Goal: Information Seeking & Learning: Learn about a topic

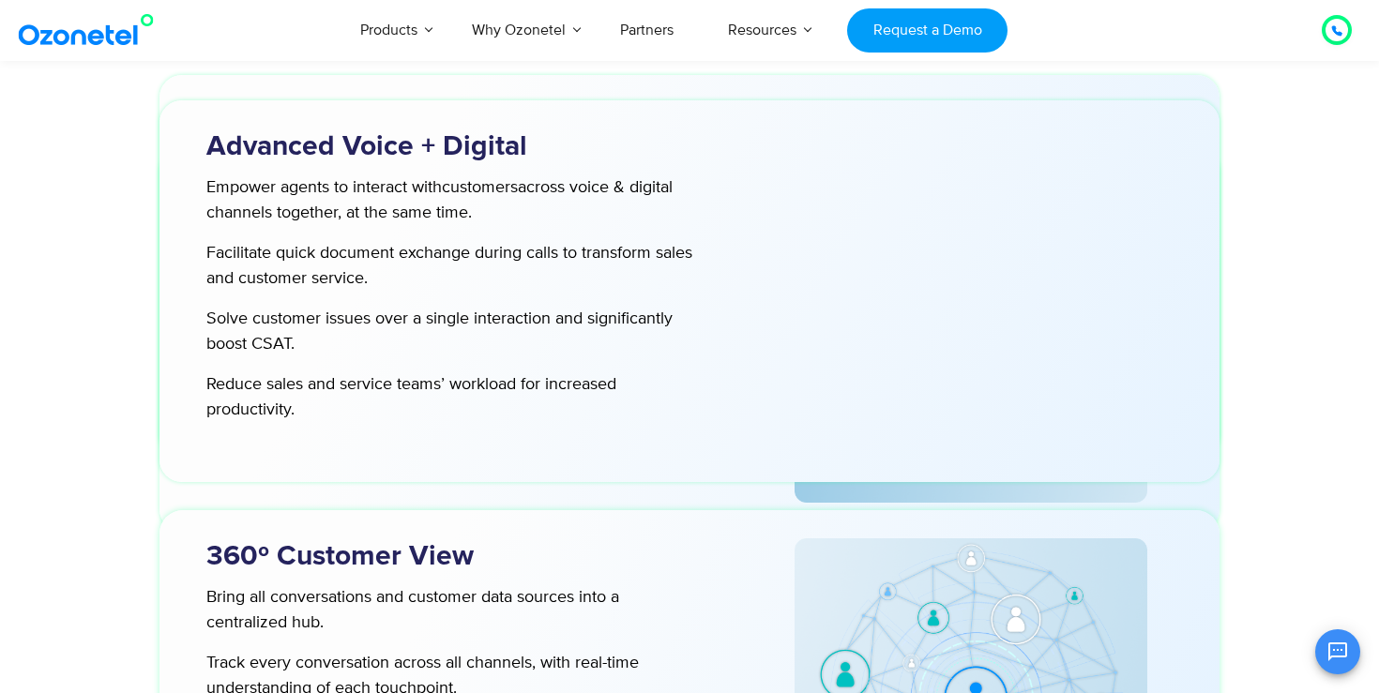
scroll to position [4662, 0]
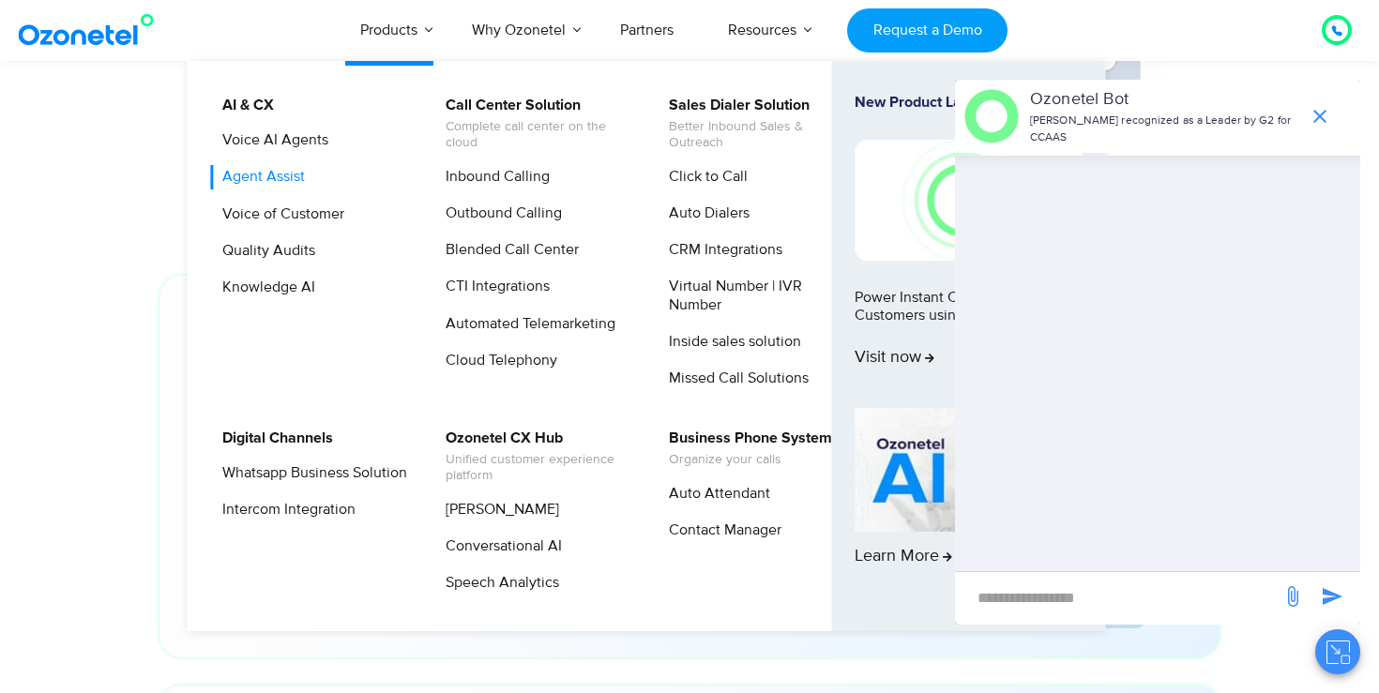
click at [266, 179] on link "Agent Assist" at bounding box center [259, 176] width 98 height 23
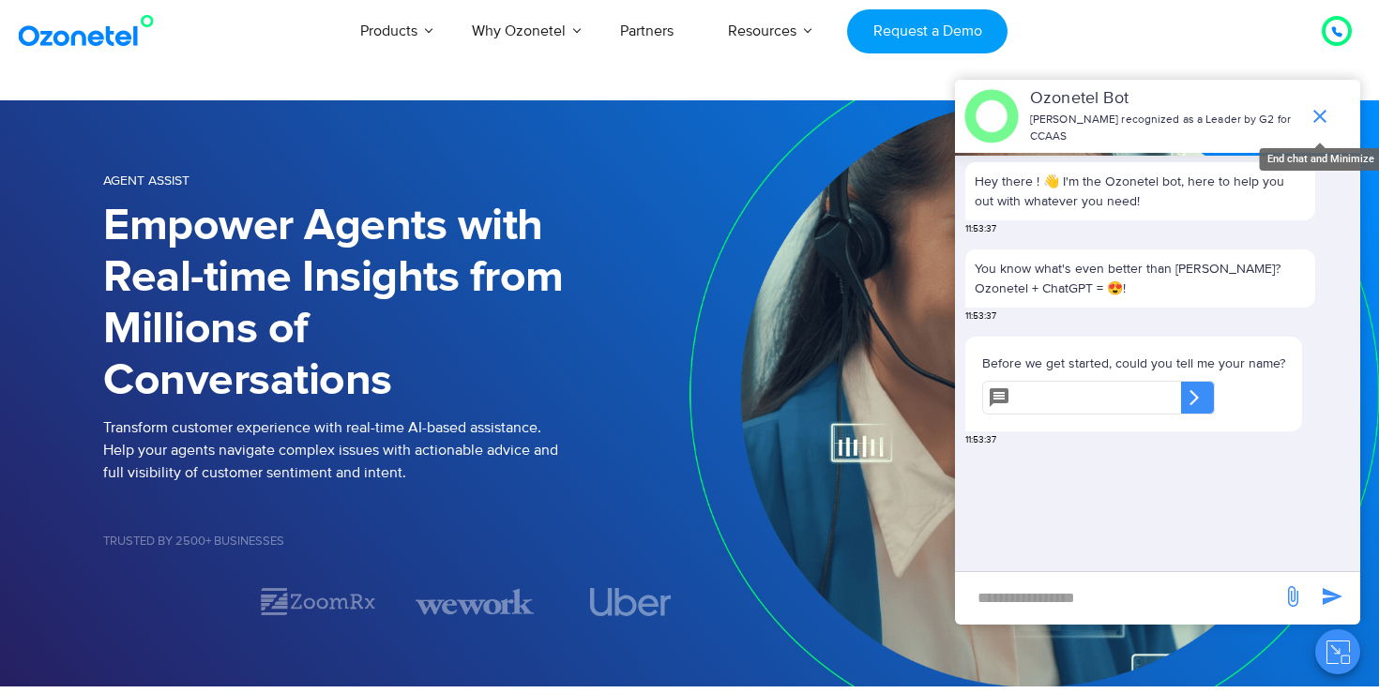
click at [1322, 114] on icon "end chat or minimize" at bounding box center [1319, 116] width 13 height 13
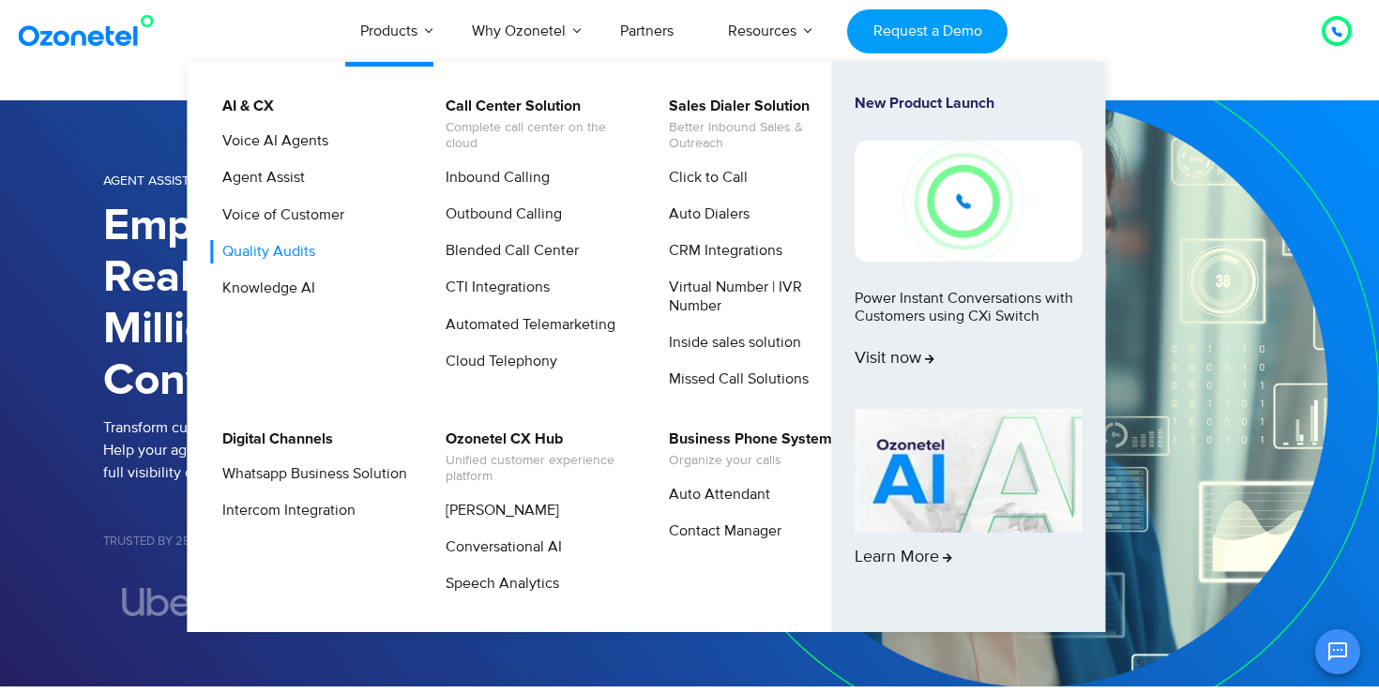
click at [278, 253] on link "Quality Audits" at bounding box center [264, 251] width 108 height 23
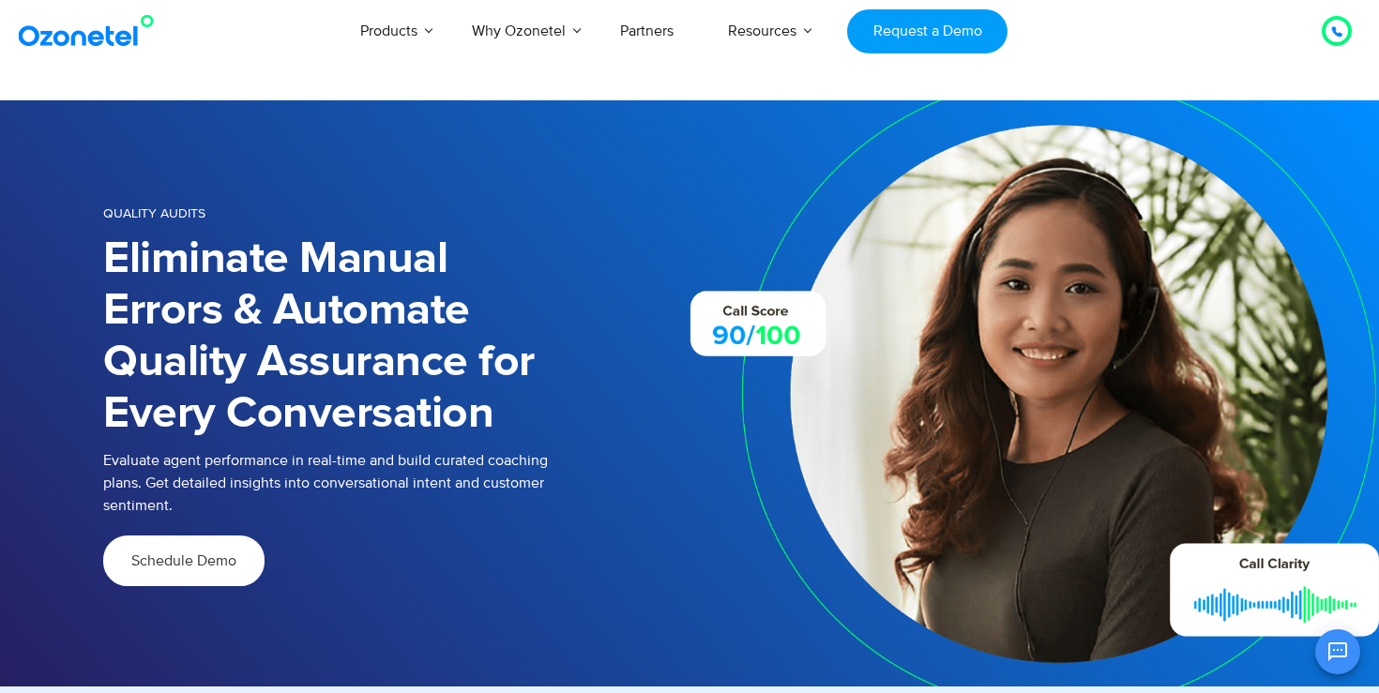
click at [39, 464] on section "Quality Audits Eliminate Manual Errors & Automate Quality Assurance for Every C…" at bounding box center [689, 393] width 1379 height 586
click at [638, 35] on link "Partners" at bounding box center [647, 31] width 108 height 62
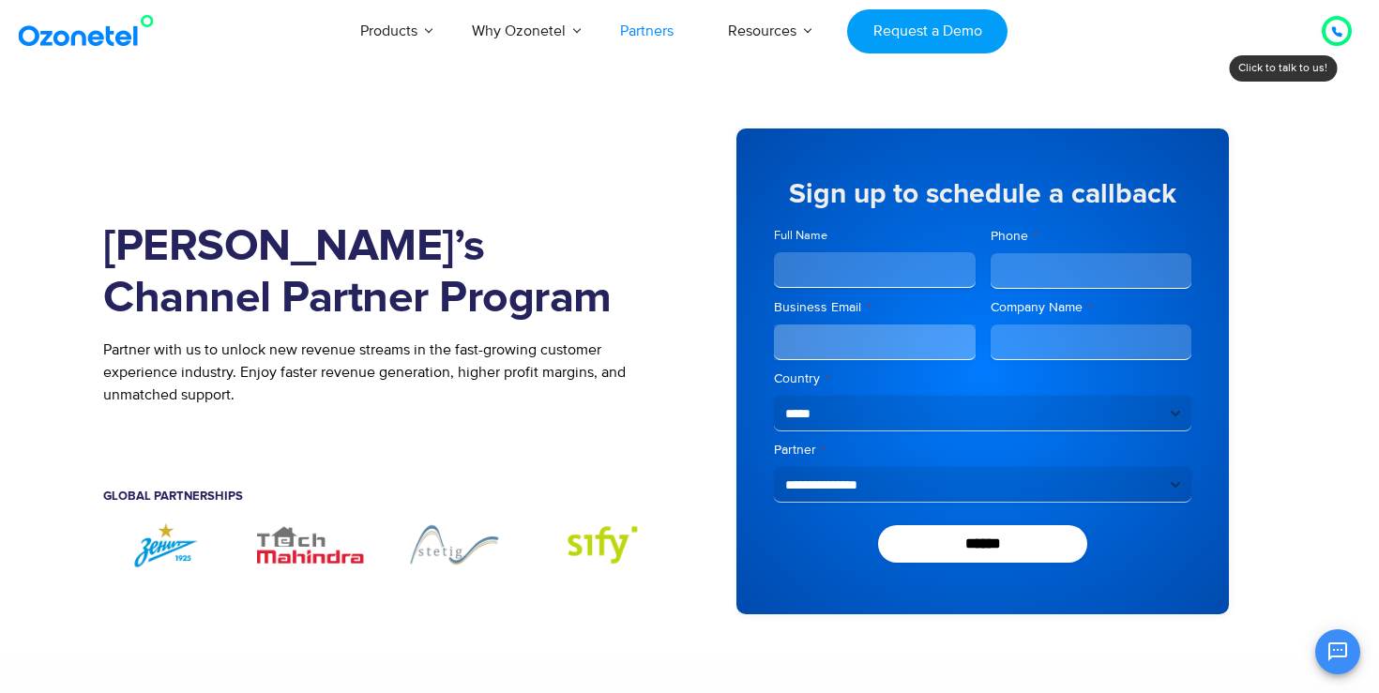
click at [53, 40] on img at bounding box center [90, 31] width 152 height 34
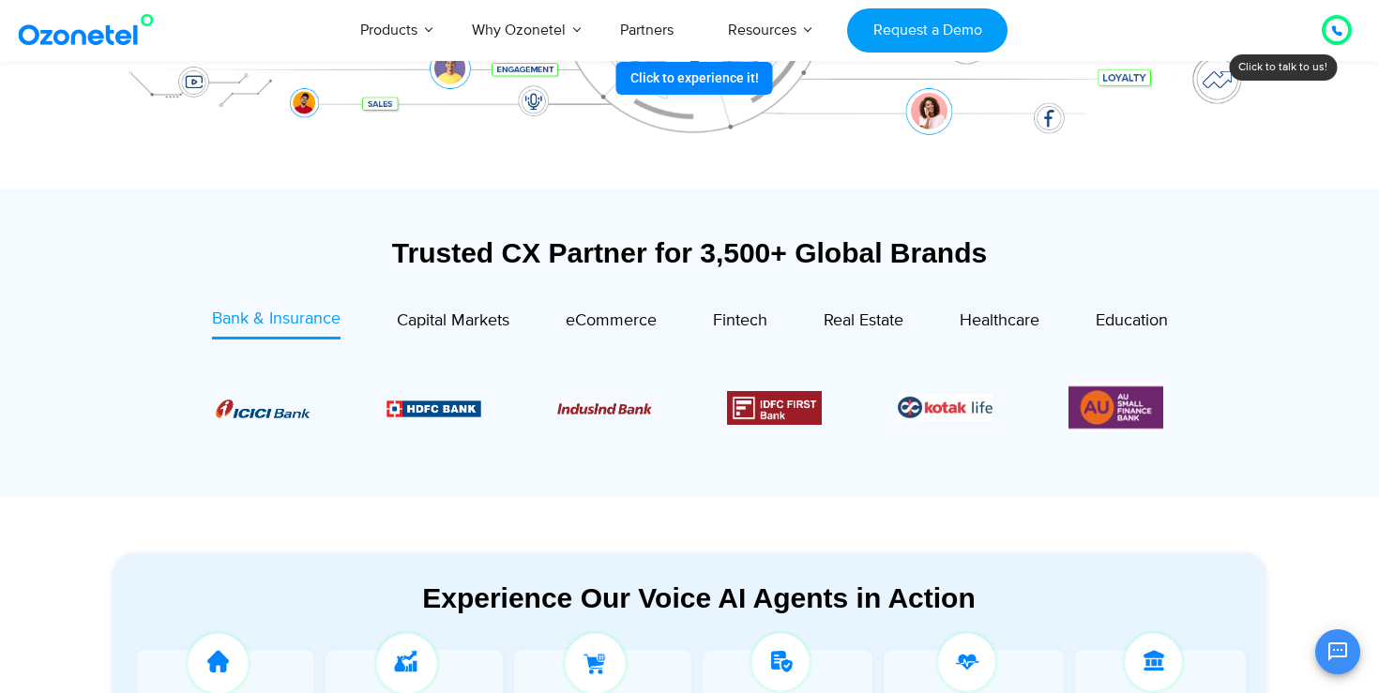
scroll to position [551, 0]
click at [869, 326] on span "Real Estate" at bounding box center [864, 320] width 80 height 21
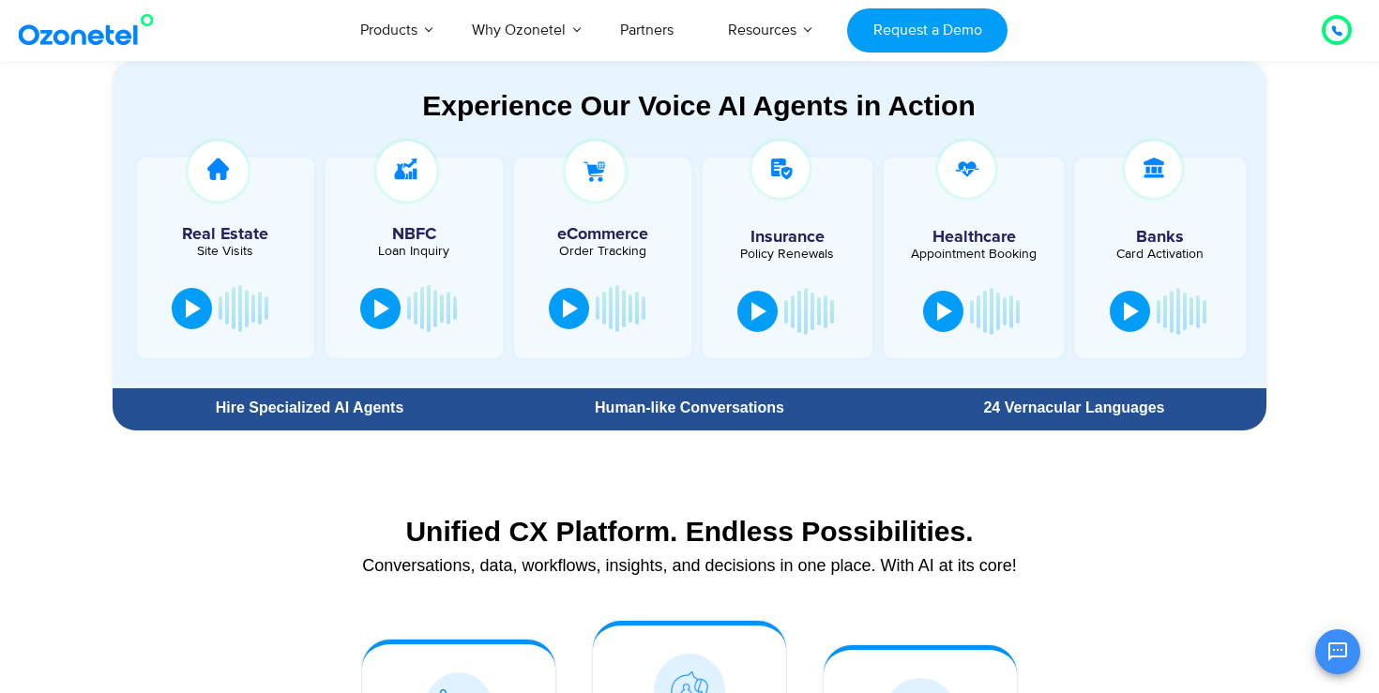
scroll to position [1037, 0]
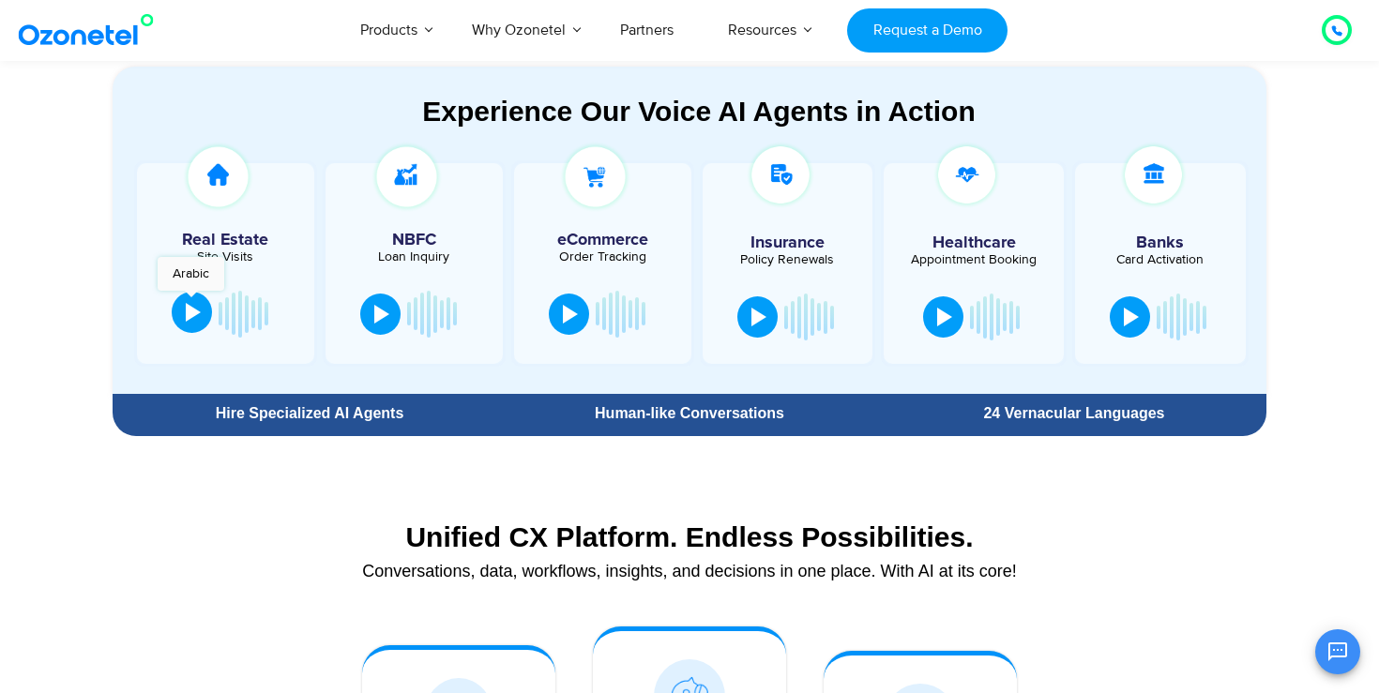
click at [190, 300] on button at bounding box center [192, 312] width 40 height 41
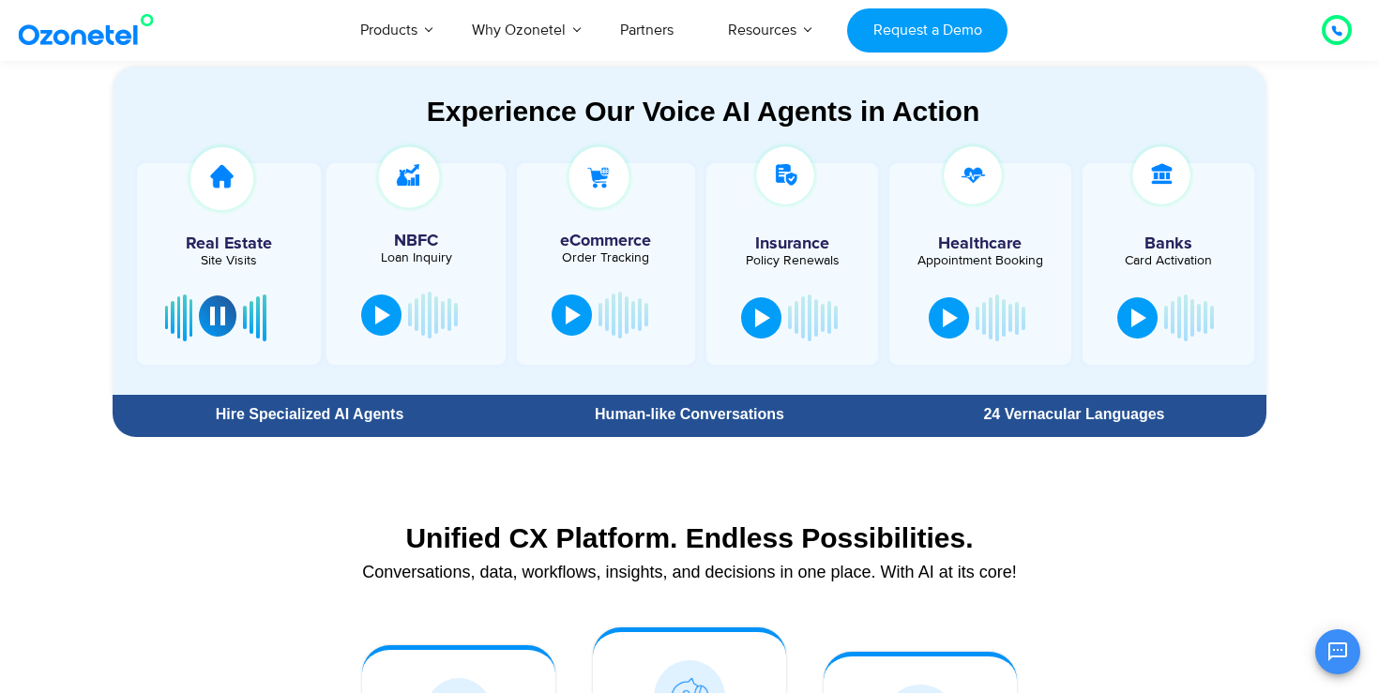
click at [216, 325] on div at bounding box center [217, 316] width 15 height 19
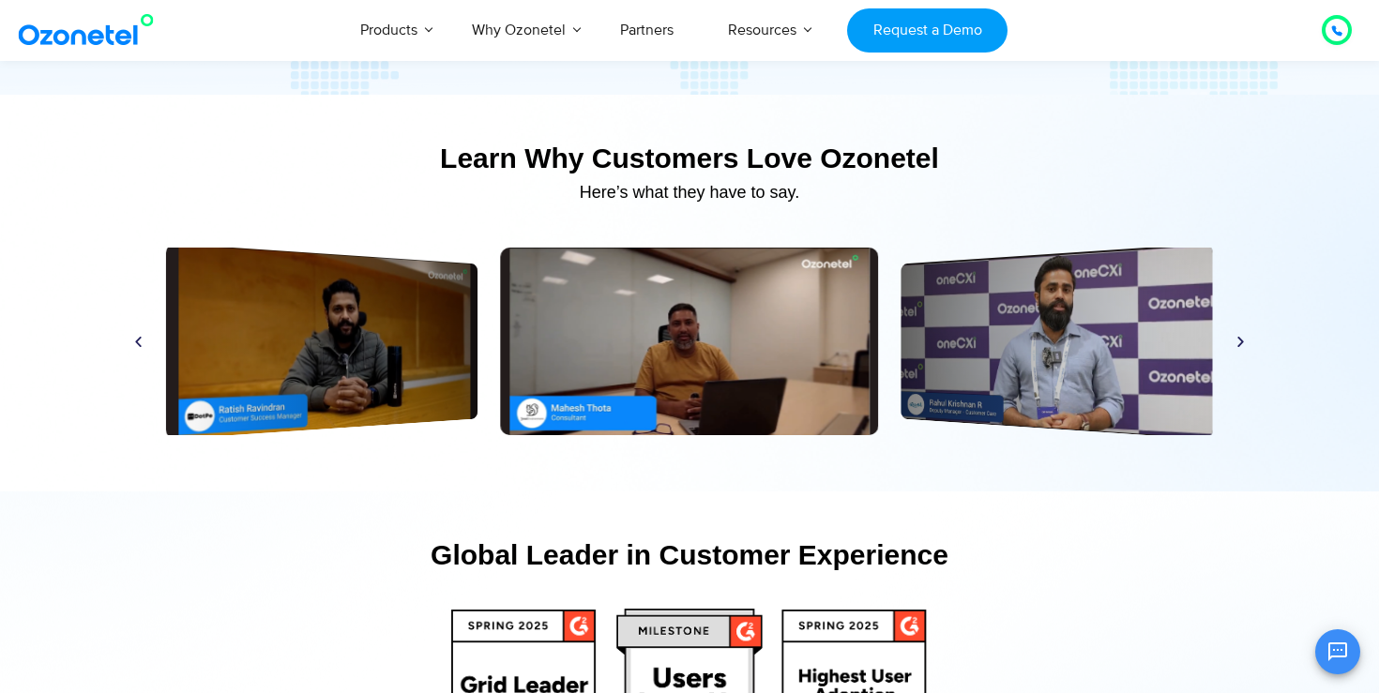
scroll to position [8856, 0]
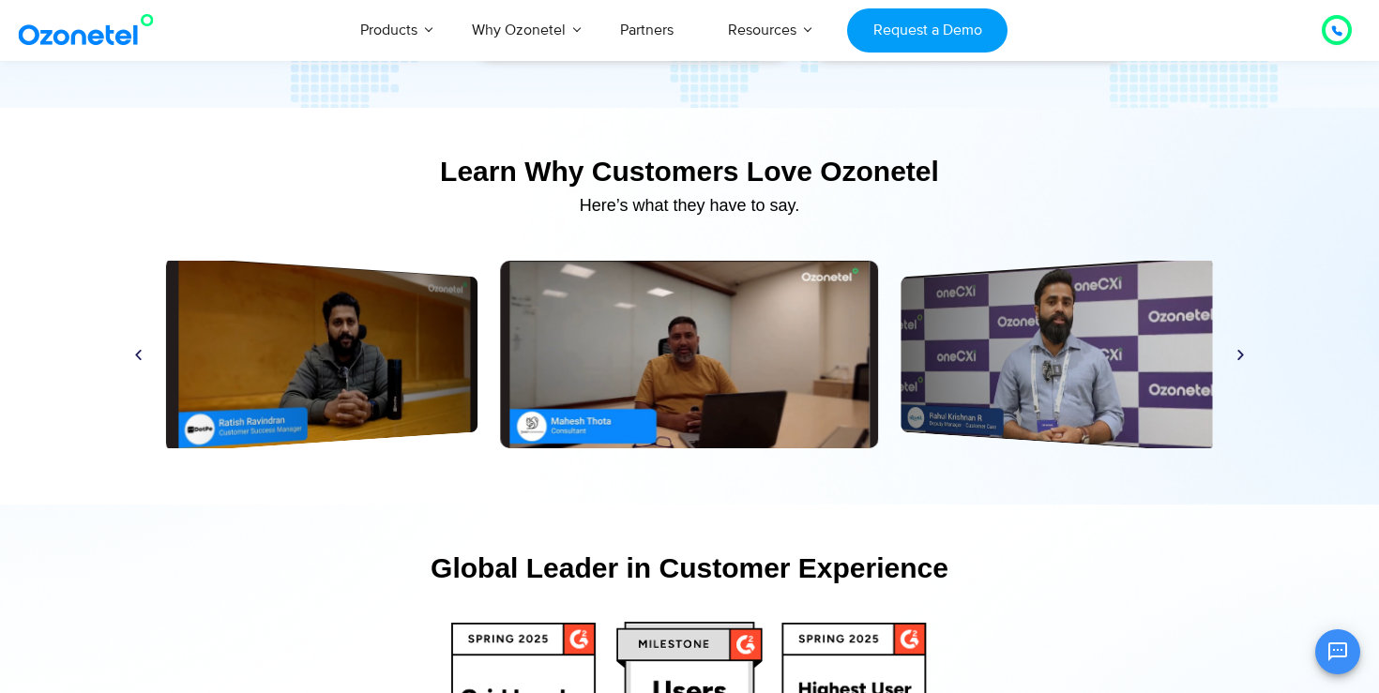
click at [634, 406] on div "Play" at bounding box center [689, 355] width 378 height 188
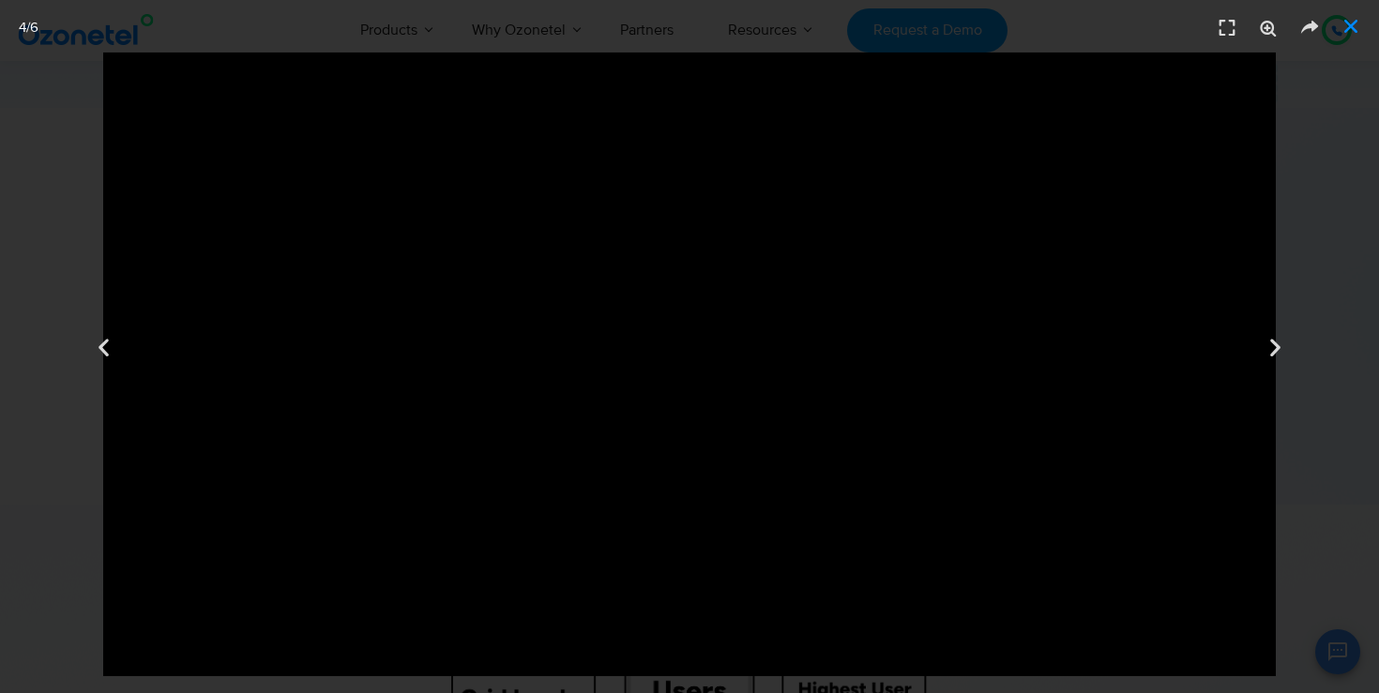
click at [1353, 31] on icon "Close (Esc)" at bounding box center [1351, 26] width 19 height 19
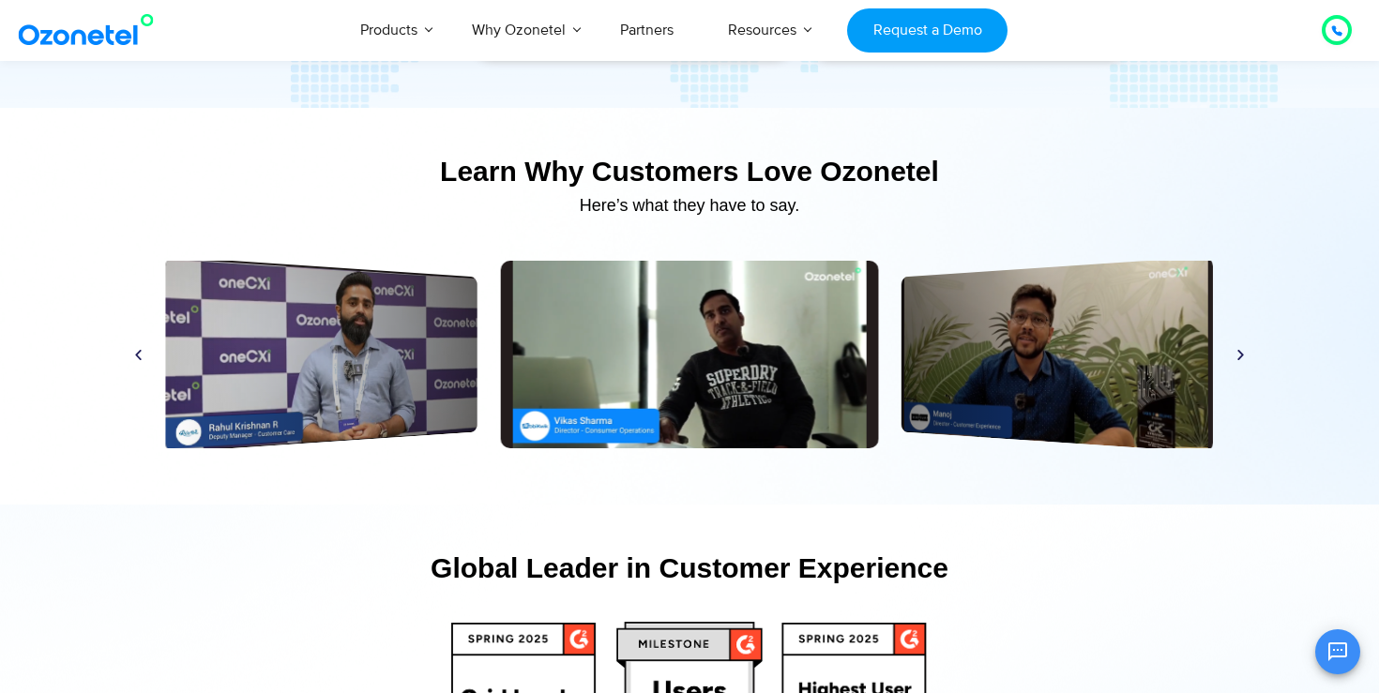
click at [612, 385] on div "Play" at bounding box center [689, 355] width 378 height 188
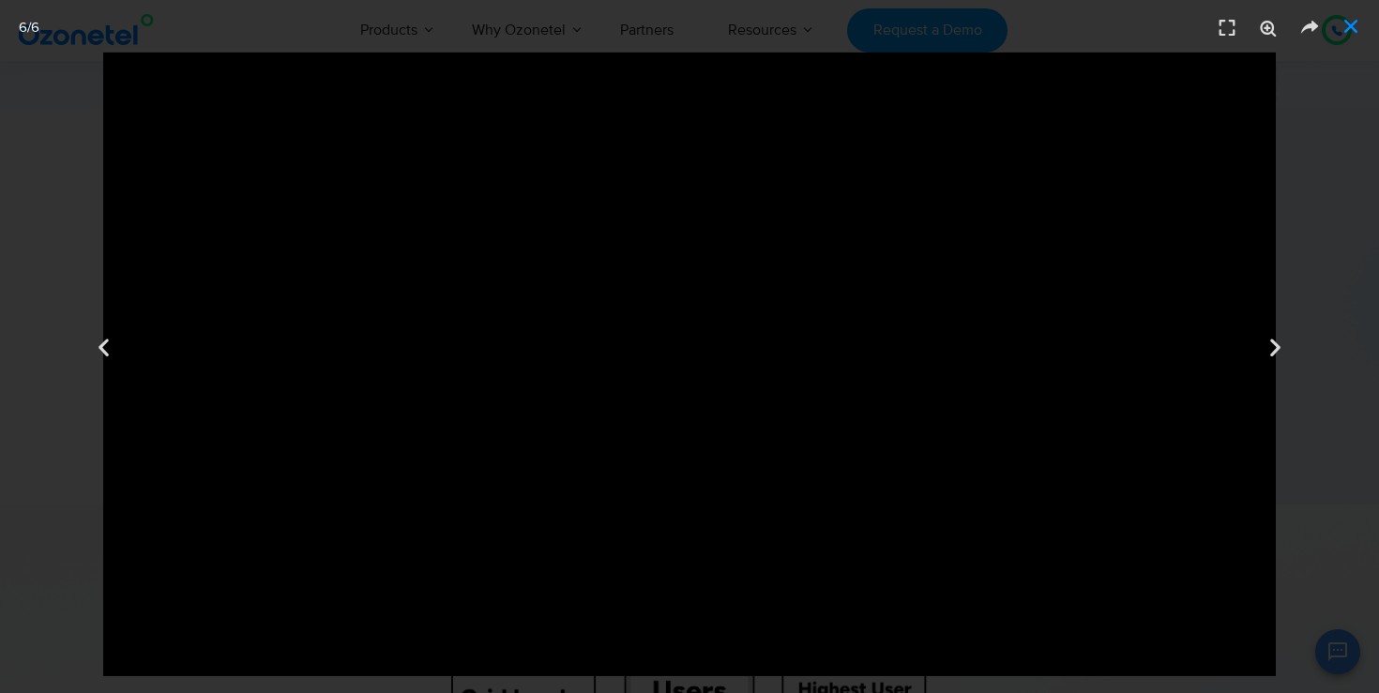
click at [1354, 31] on icon "Close (Esc)" at bounding box center [1351, 26] width 19 height 19
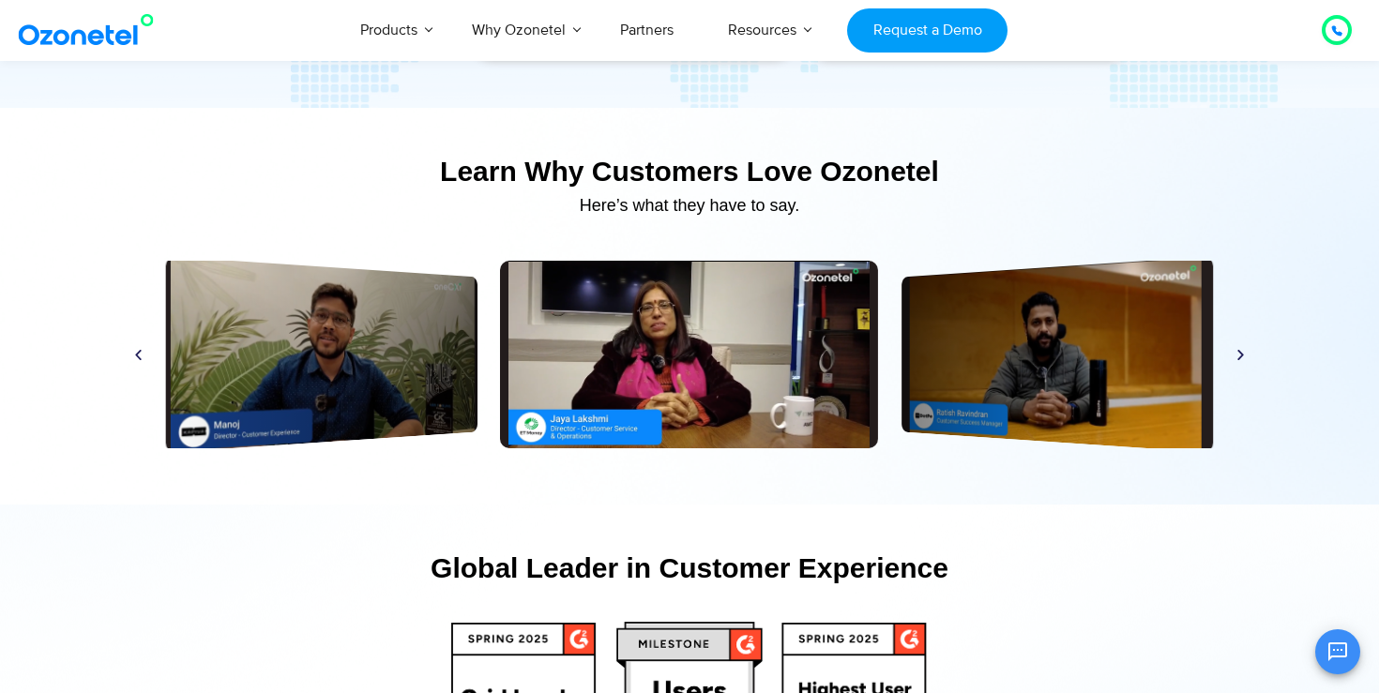
click at [631, 367] on div "Play" at bounding box center [689, 355] width 378 height 188
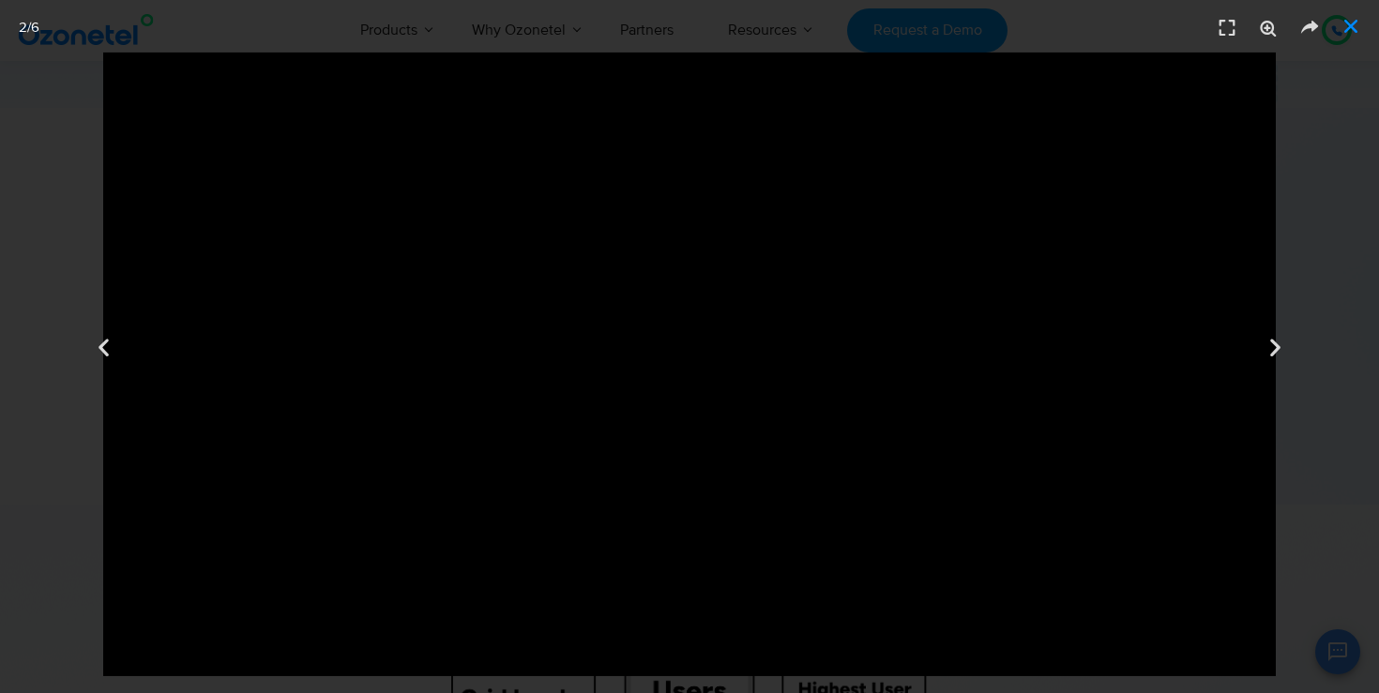
click at [1352, 20] on icon "Close (Esc)" at bounding box center [1351, 26] width 19 height 19
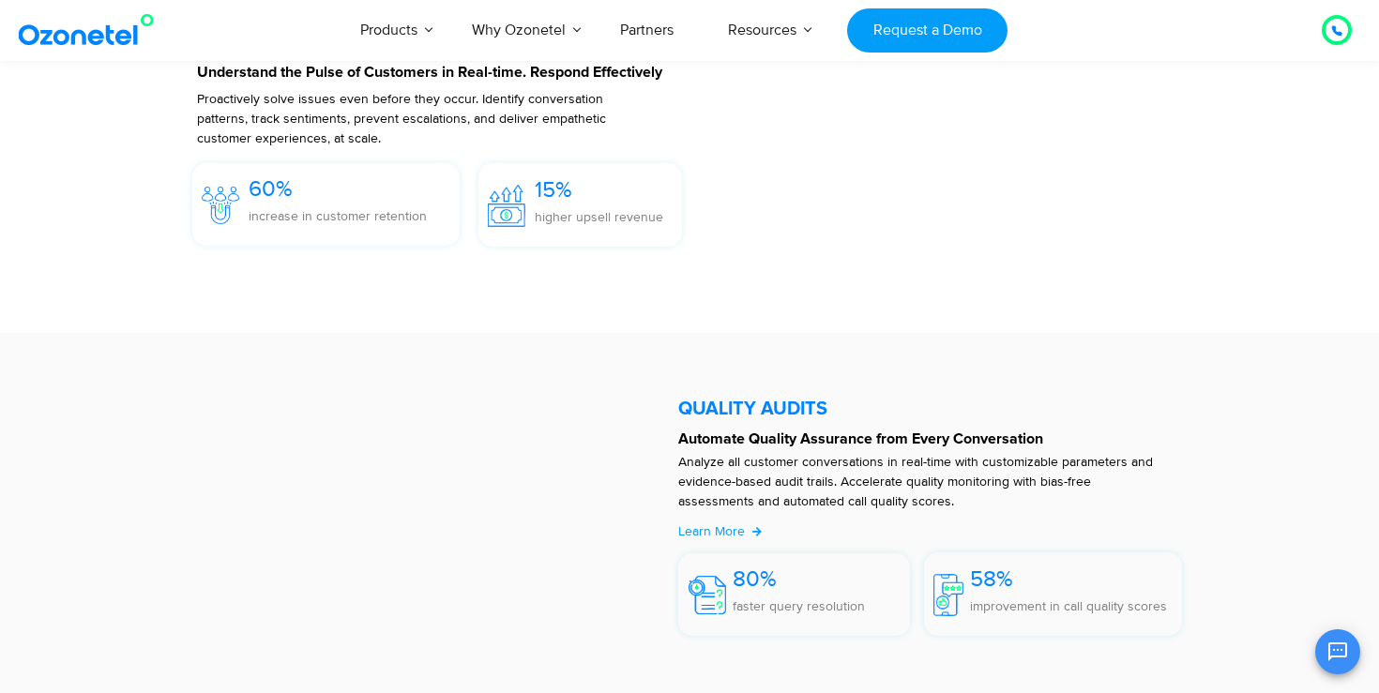
scroll to position [2871, 0]
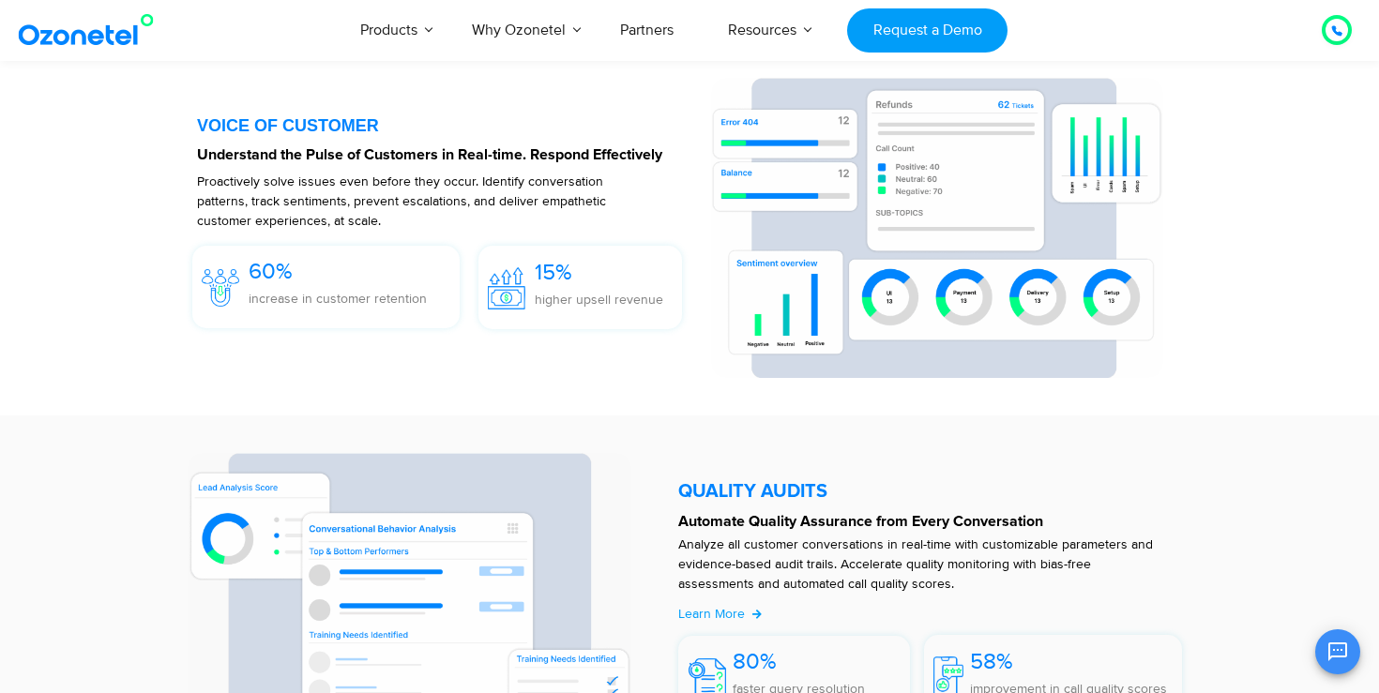
click at [294, 125] on div "VOICE OF CUSTOMER" at bounding box center [444, 125] width 494 height 17
click at [230, 300] on img at bounding box center [221, 288] width 38 height 38
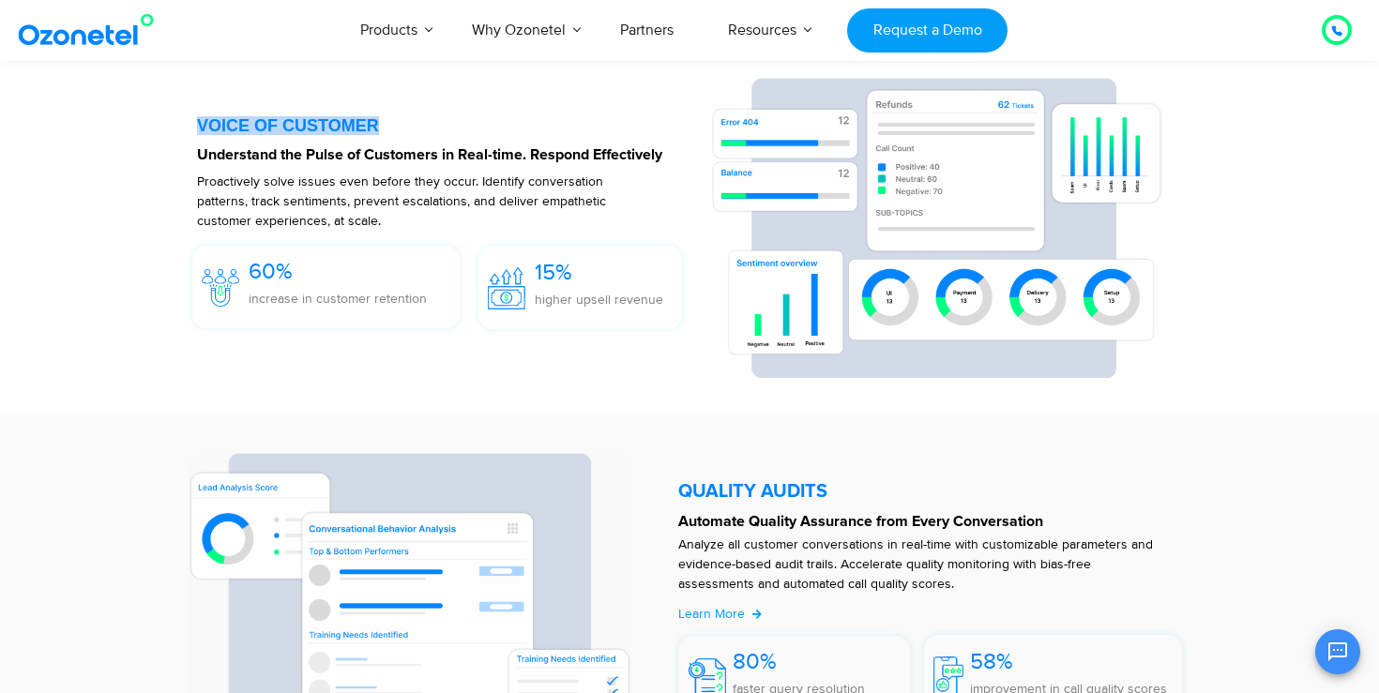
click at [230, 300] on img at bounding box center [221, 288] width 38 height 38
click at [544, 289] on div "15%" at bounding box center [599, 272] width 129 height 35
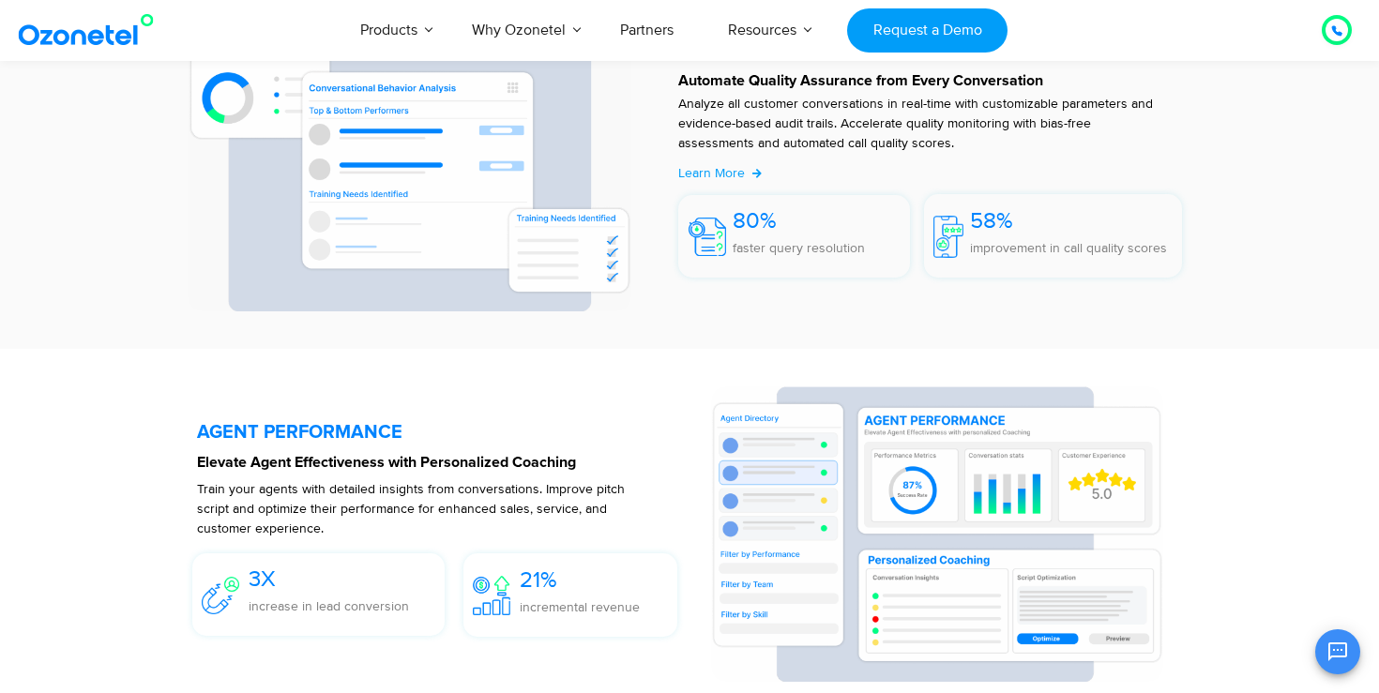
scroll to position [3157, 0]
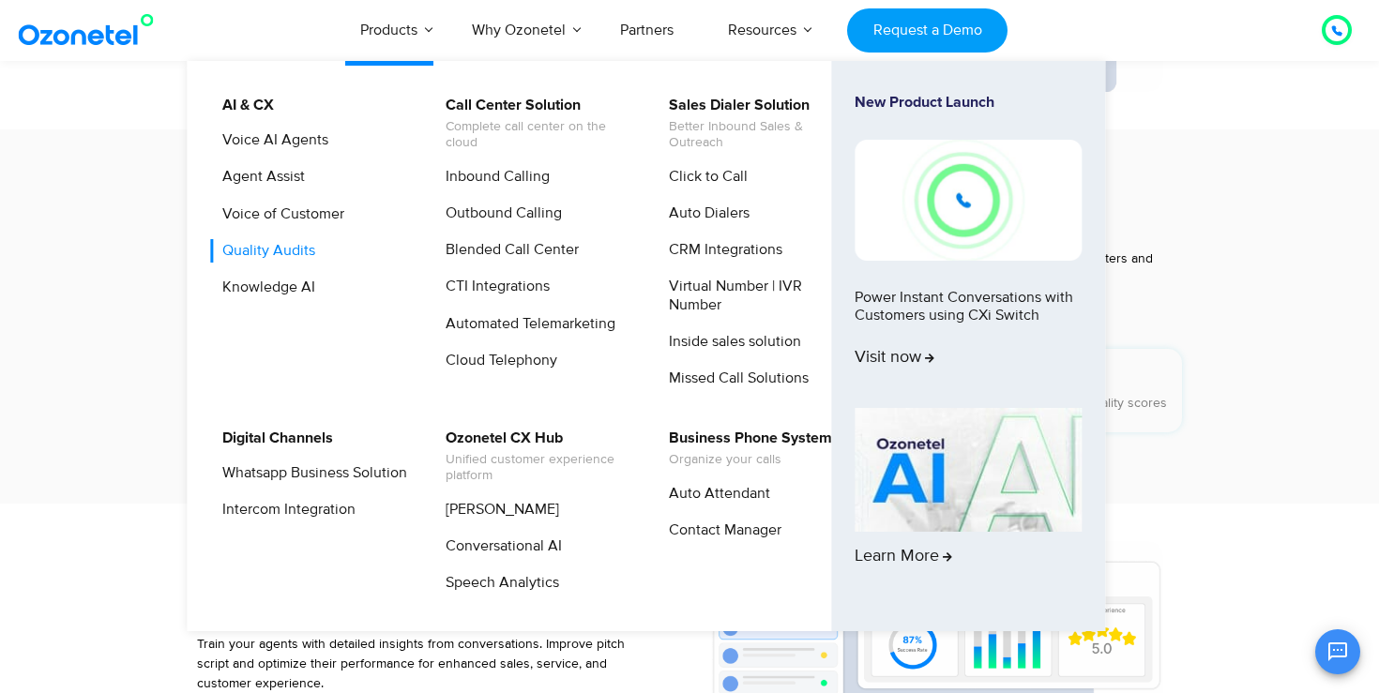
click at [303, 244] on link "Quality Audits" at bounding box center [264, 250] width 108 height 23
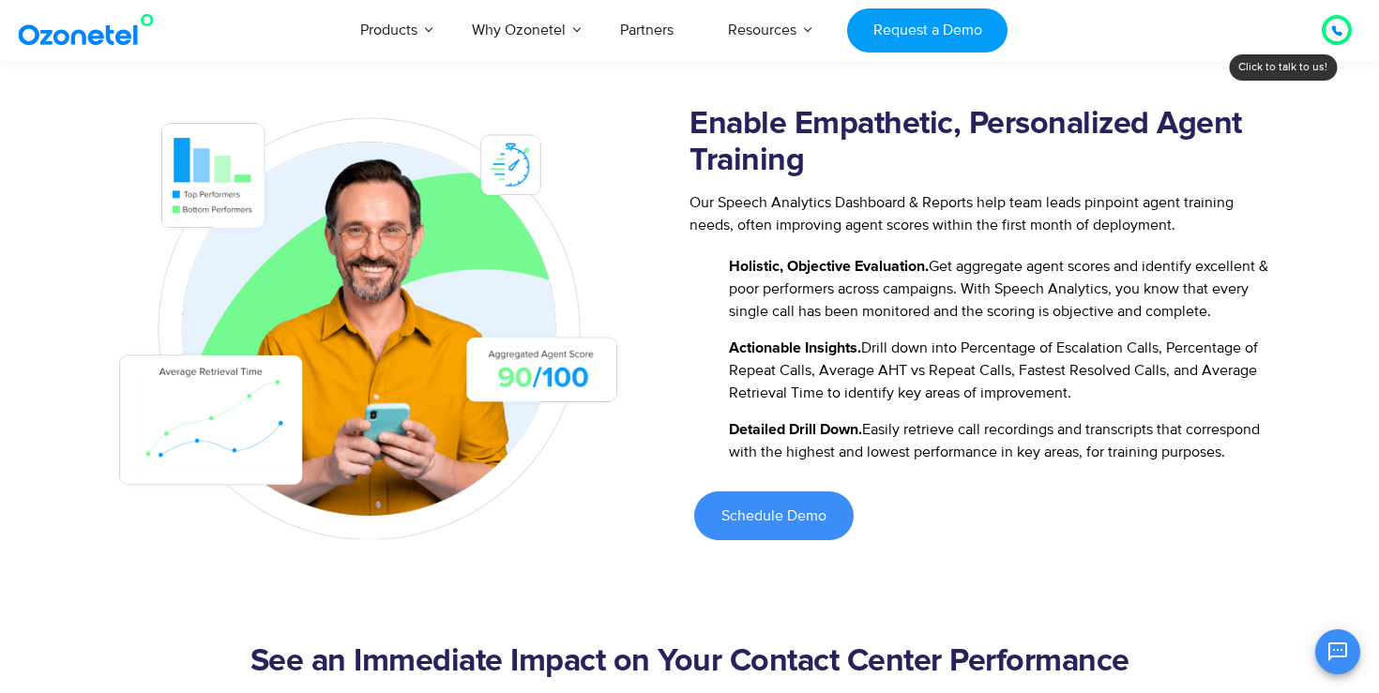
scroll to position [1901, 0]
